Goal: Transaction & Acquisition: Purchase product/service

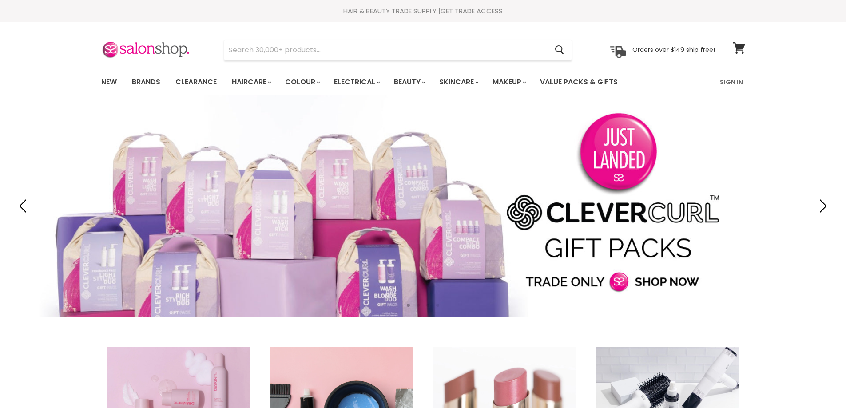
click at [734, 82] on link "Sign In" at bounding box center [732, 82] width 34 height 19
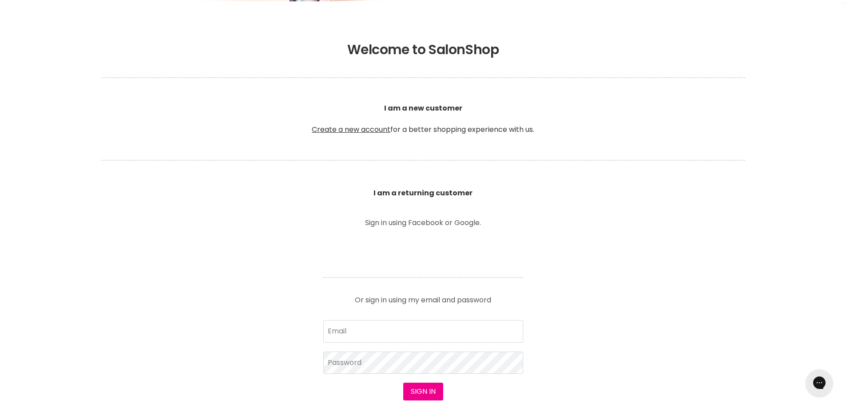
scroll to position [222, 0]
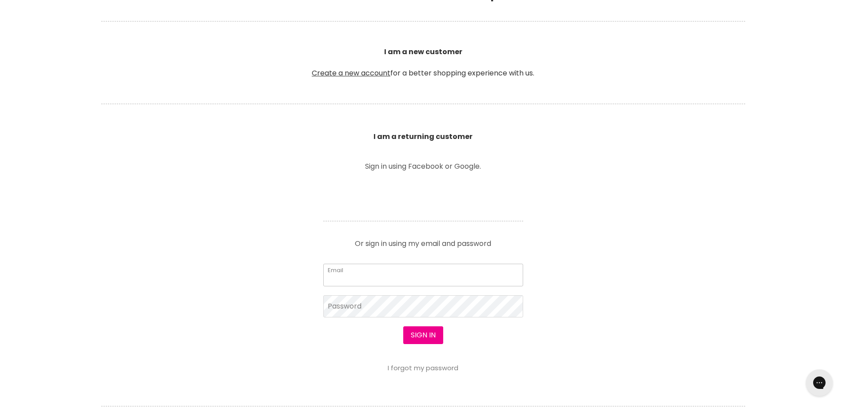
click at [355, 280] on input "Email" at bounding box center [423, 275] width 200 height 22
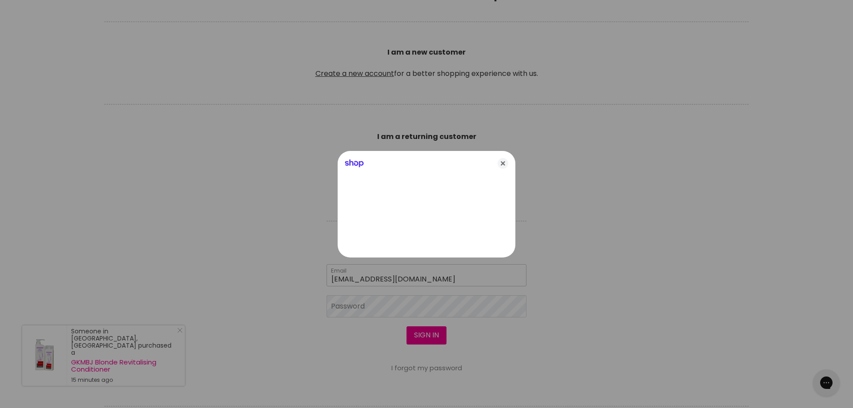
type input "sarabryant7@hotmail.com"
click at [352, 306] on div at bounding box center [426, 204] width 853 height 408
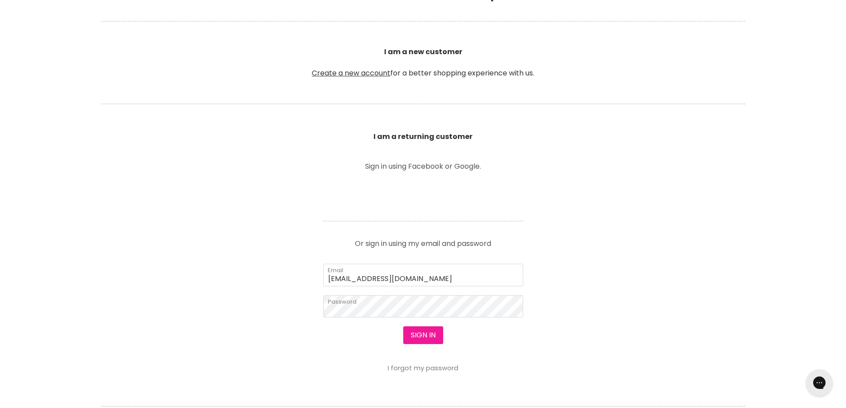
click at [418, 333] on button "Sign in" at bounding box center [423, 336] width 40 height 18
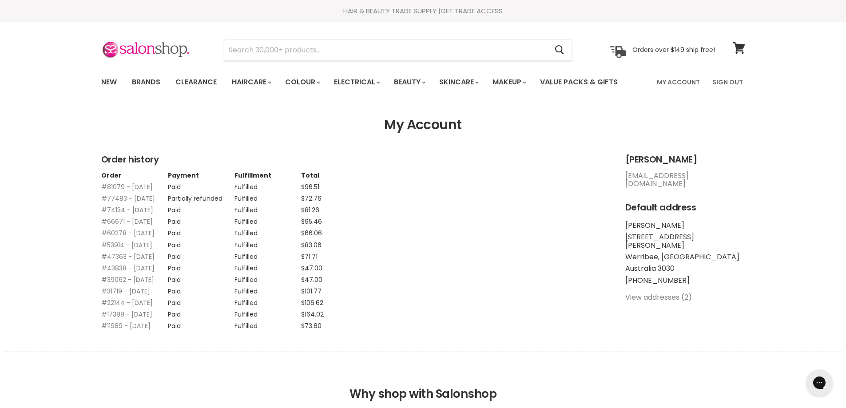
click at [112, 215] on link "#74134 - 16 Dec, 2024" at bounding box center [127, 210] width 52 height 9
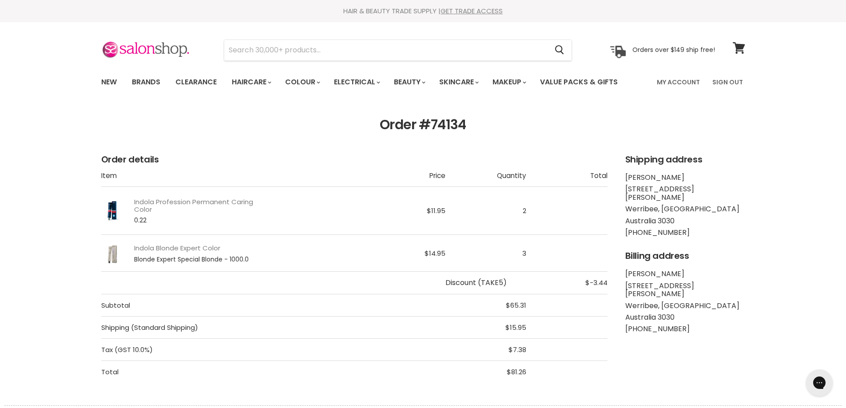
click at [6, 263] on section "Order #74134 Order details Item Price Quantity Total Indola Profession Permanen…" at bounding box center [423, 250] width 846 height 266
click at [253, 47] on input "Search" at bounding box center [386, 50] width 324 height 20
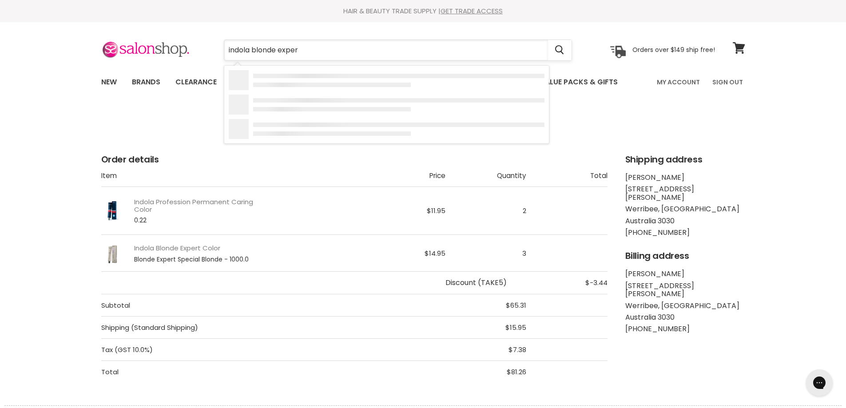
type input "indola blonde expert"
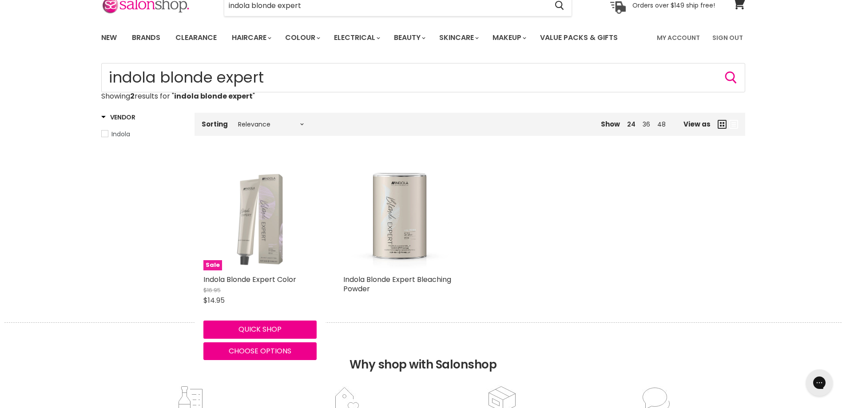
click at [257, 240] on img "Main content" at bounding box center [259, 213] width 113 height 113
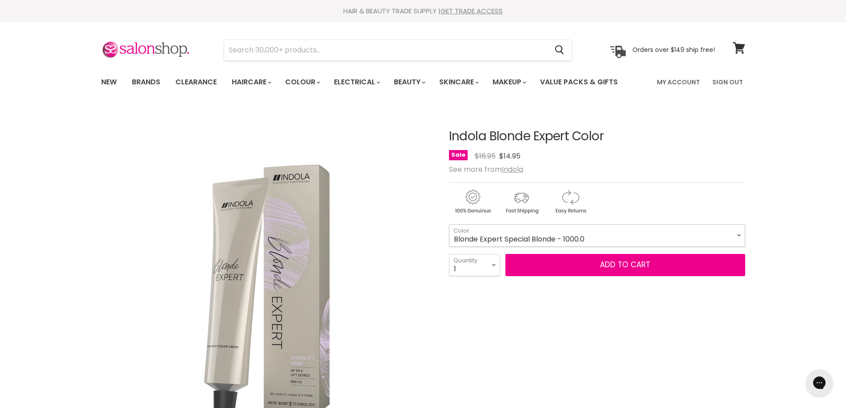
click at [740, 238] on select "Blonde Expert Special Blonde - 1000.0 Blonde Expert Special Blonde - 1000.03 Bl…" at bounding box center [597, 235] width 296 height 22
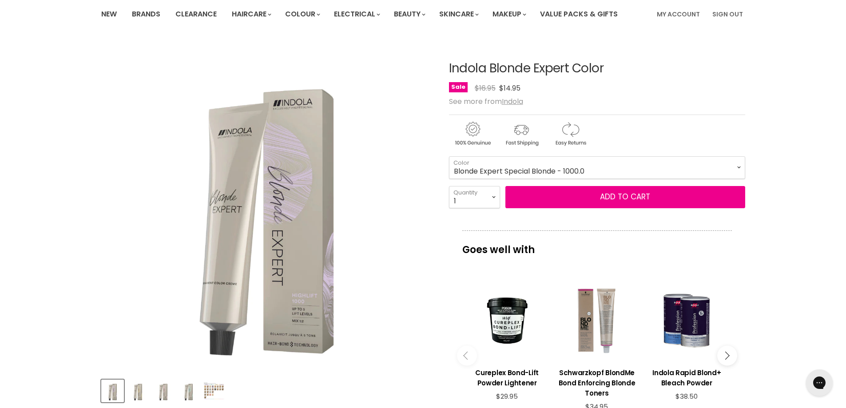
scroll to position [89, 0]
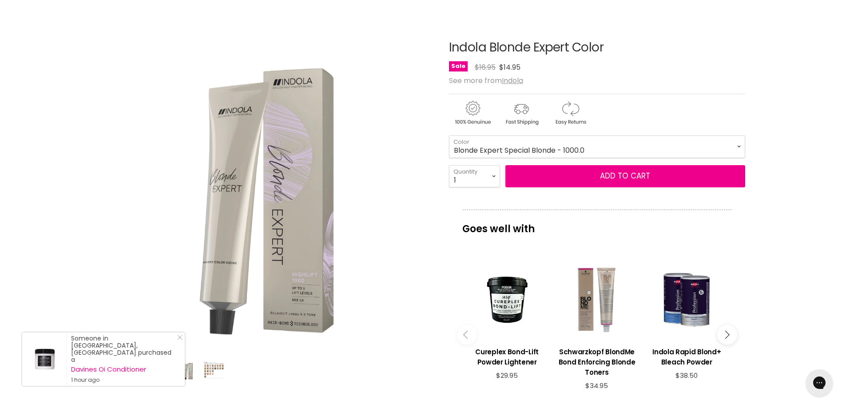
drag, startPoint x: 322, startPoint y: 347, endPoint x: 331, endPoint y: 340, distance: 11.4
click at [322, 347] on img "Indola Blonde Expert Color image. Click or Scroll to Zoom." at bounding box center [267, 184] width 332 height 332
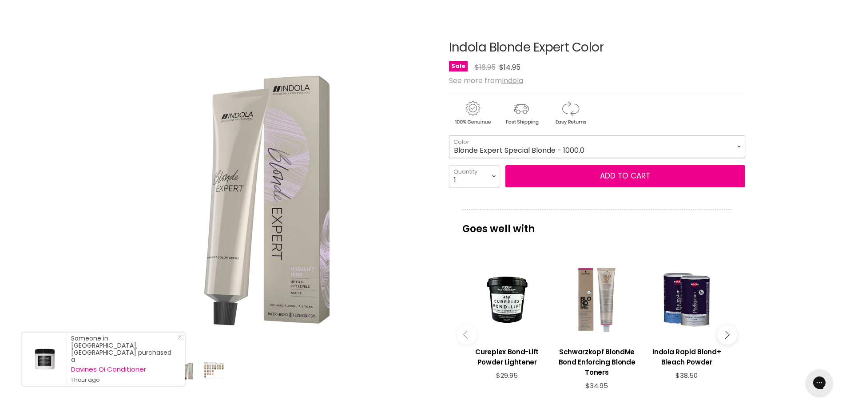
click at [738, 148] on select "Blonde Expert Special Blonde - 1000.0 Blonde Expert Special Blonde - 1000.03 Bl…" at bounding box center [597, 146] width 296 height 22
click at [449, 135] on select "Blonde Expert Special Blonde - 1000.0 Blonde Expert Special Blonde - 1000.03 Bl…" at bounding box center [597, 146] width 296 height 22
click at [312, 378] on div "Product thumbnails" at bounding box center [267, 368] width 335 height 25
click at [491, 176] on select "1 2 3 4 5 6 7 8 9 10+" at bounding box center [474, 176] width 51 height 22
select select "4"
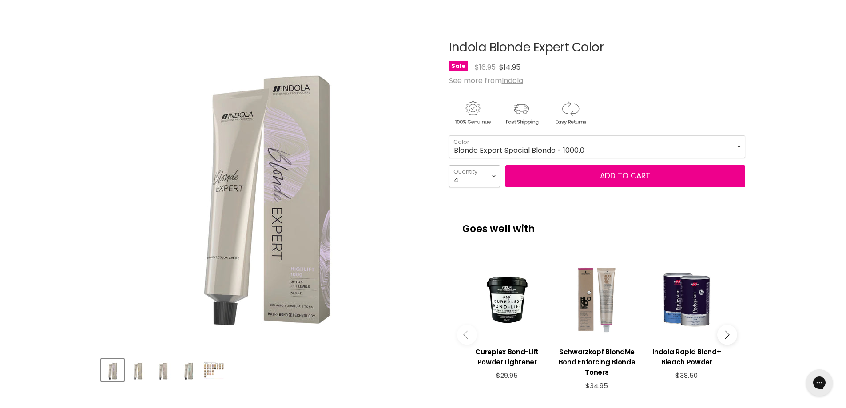
click at [449, 165] on select "1 2 3 4 5 6 7 8 9 10+" at bounding box center [474, 176] width 51 height 22
type input "4"
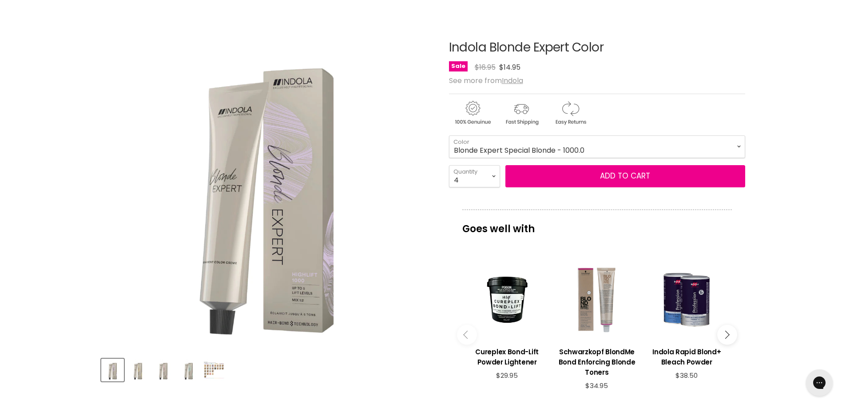
drag, startPoint x: 419, startPoint y: 243, endPoint x: 427, endPoint y: 238, distance: 9.4
click at [420, 243] on img "Indola Blonde Expert Color image. Click or Scroll to Zoom." at bounding box center [267, 184] width 332 height 332
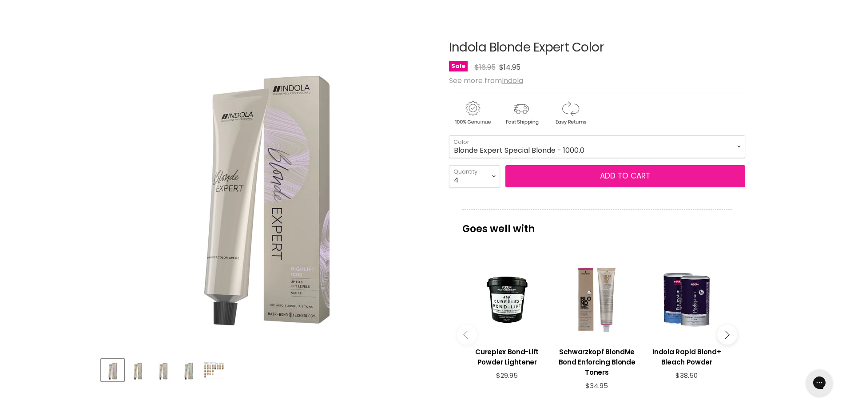
click at [591, 178] on button "Add to cart" at bounding box center [626, 176] width 240 height 22
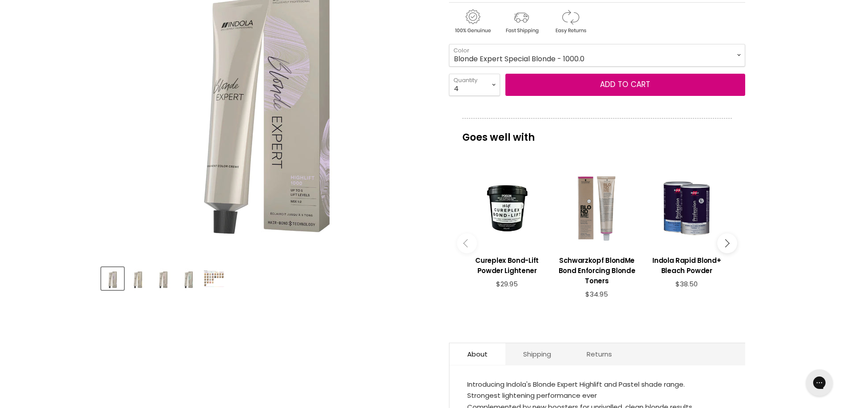
scroll to position [0, 0]
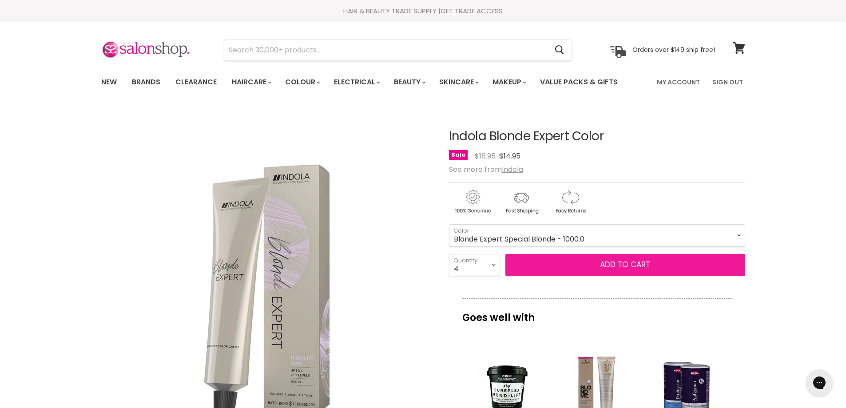
click at [615, 265] on span "Add to cart" at bounding box center [625, 264] width 50 height 11
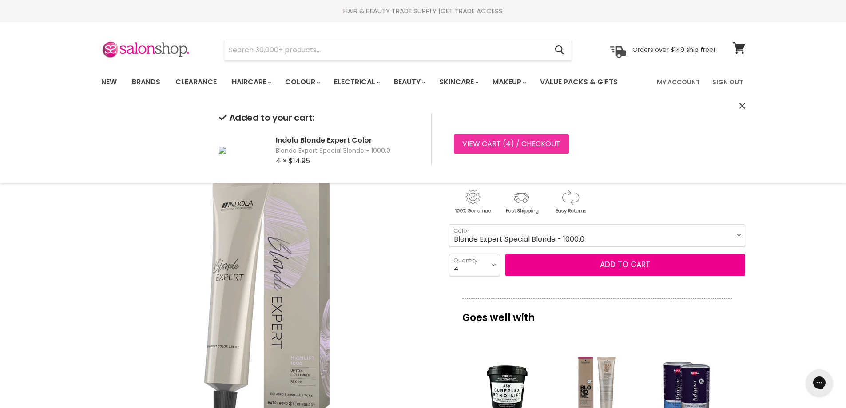
click at [494, 139] on link "View cart ( 4 ) / Checkout" at bounding box center [511, 144] width 115 height 20
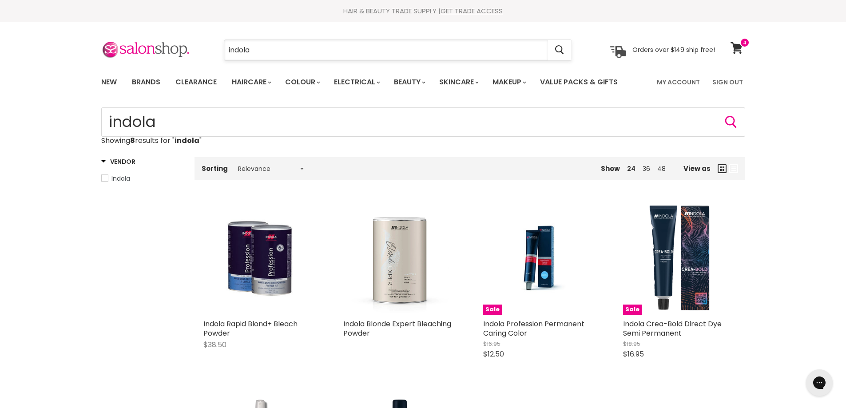
click at [265, 52] on input "indola" at bounding box center [386, 50] width 324 height 20
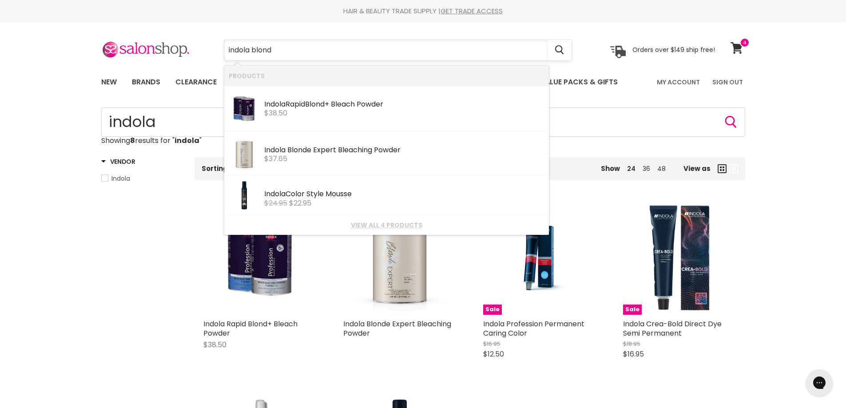
type input "indola blonde"
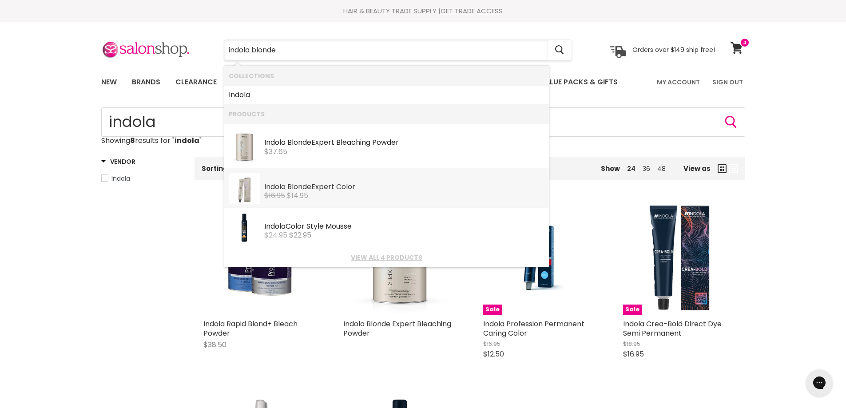
click at [326, 195] on div "$16.95 $14.95" at bounding box center [404, 196] width 280 height 8
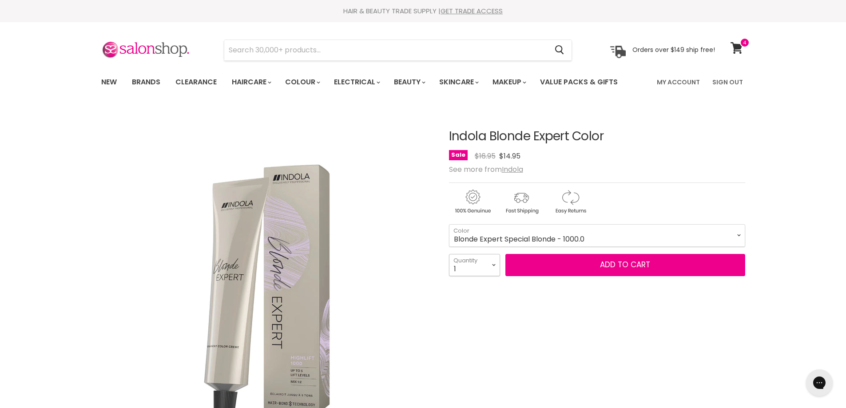
click at [493, 270] on select "1 2 3 4 5 6 7 8 9 10+" at bounding box center [474, 265] width 51 height 22
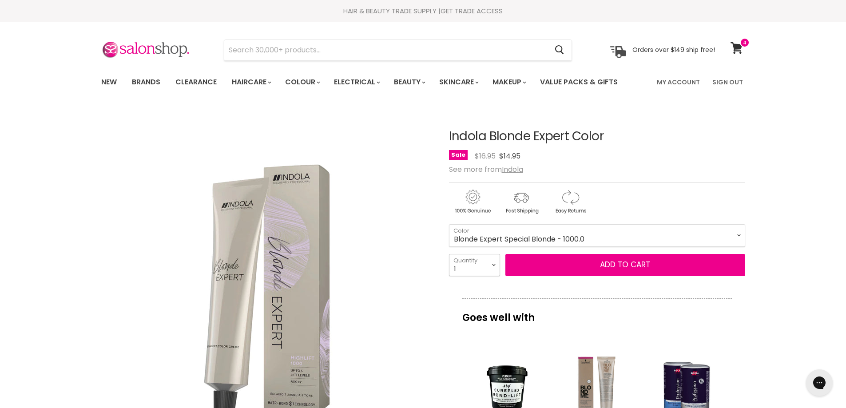
select select "6"
click at [449, 254] on select "1 2 3 4 5 6 7 8 9 10+" at bounding box center [474, 265] width 51 height 22
type input "6"
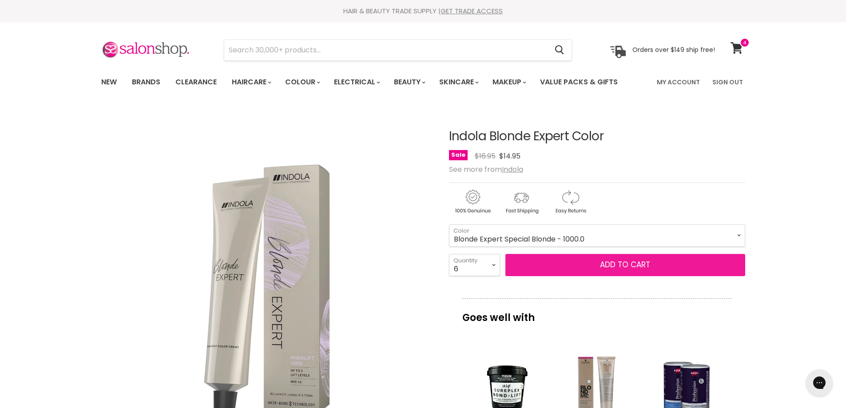
click at [626, 269] on span "Add to cart" at bounding box center [625, 264] width 50 height 11
click at [610, 264] on span "Add to cart" at bounding box center [625, 264] width 50 height 11
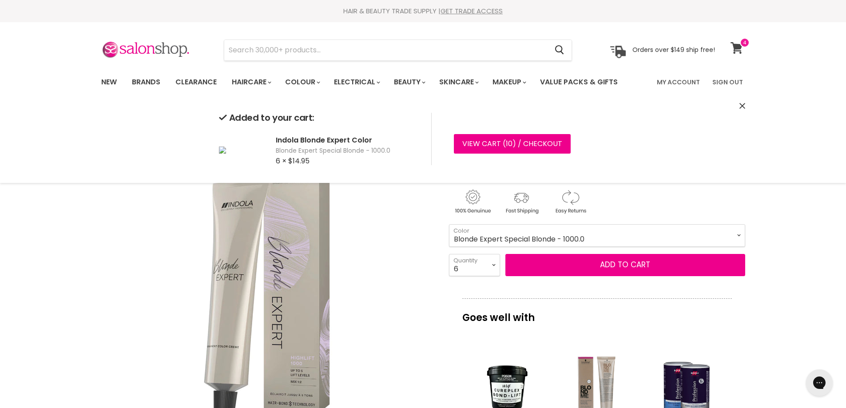
click at [739, 44] on icon at bounding box center [737, 48] width 12 height 12
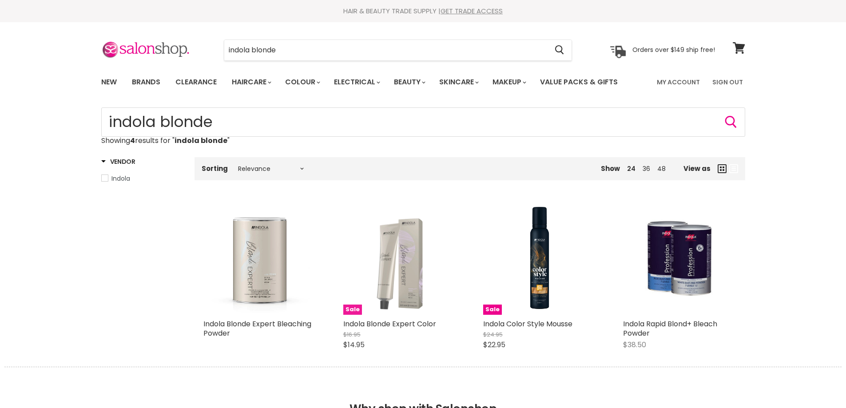
click at [406, 276] on img "Main content" at bounding box center [399, 258] width 113 height 113
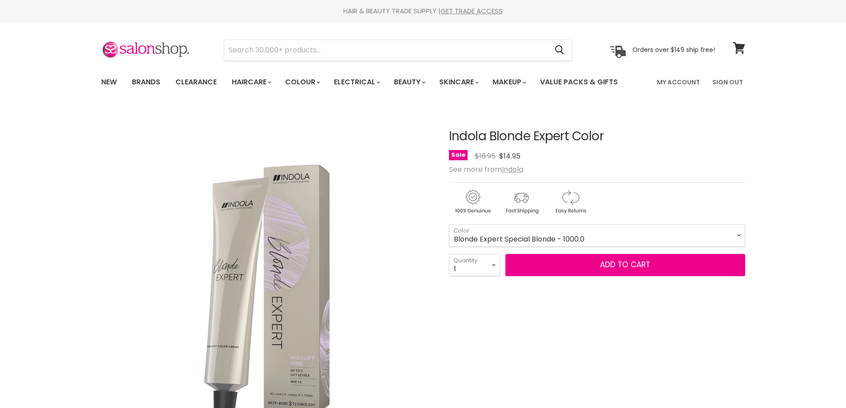
click at [490, 263] on select "1 2 3 4 5 6 7 8 9 10+" at bounding box center [474, 265] width 51 height 22
select select "6"
click at [449, 254] on select "1 2 3 4 5 6 7 8 9 10+" at bounding box center [474, 265] width 51 height 22
type input "6"
